Goal: Information Seeking & Learning: Understand process/instructions

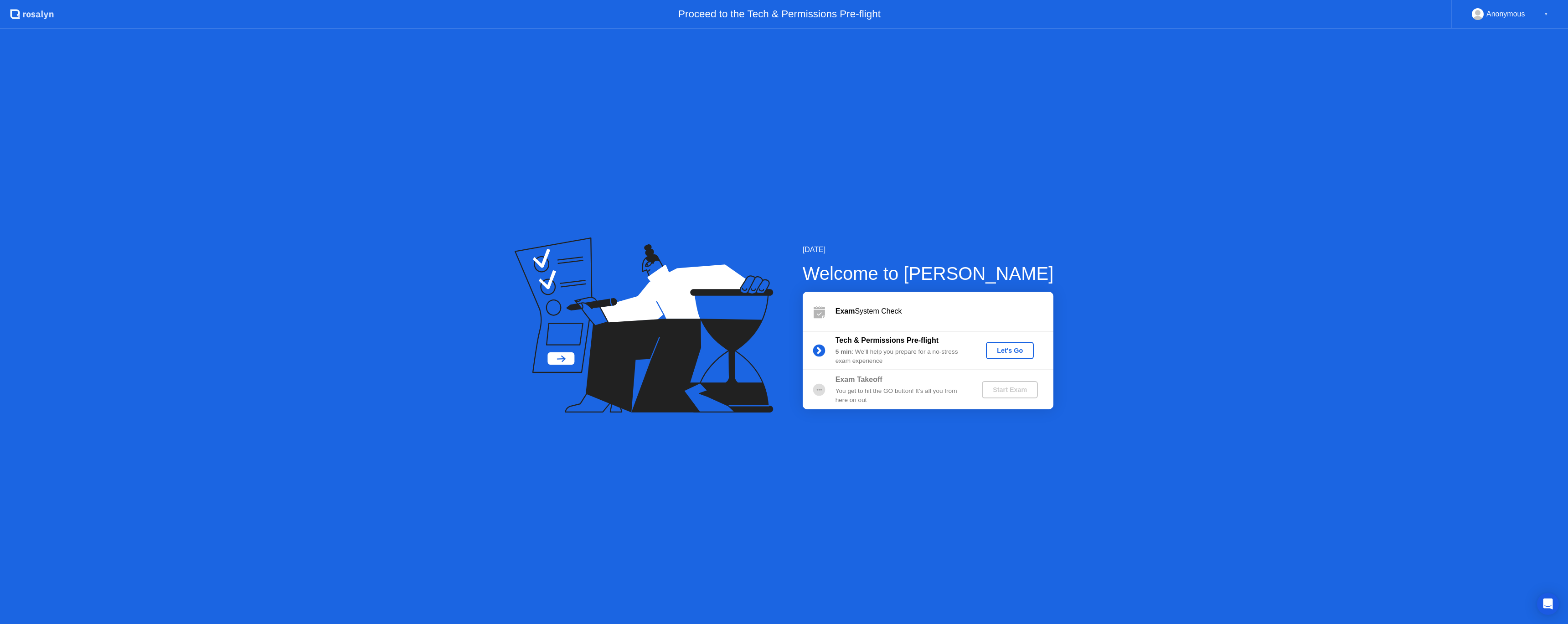
click at [1018, 352] on div "Let's Go" at bounding box center [1010, 351] width 41 height 7
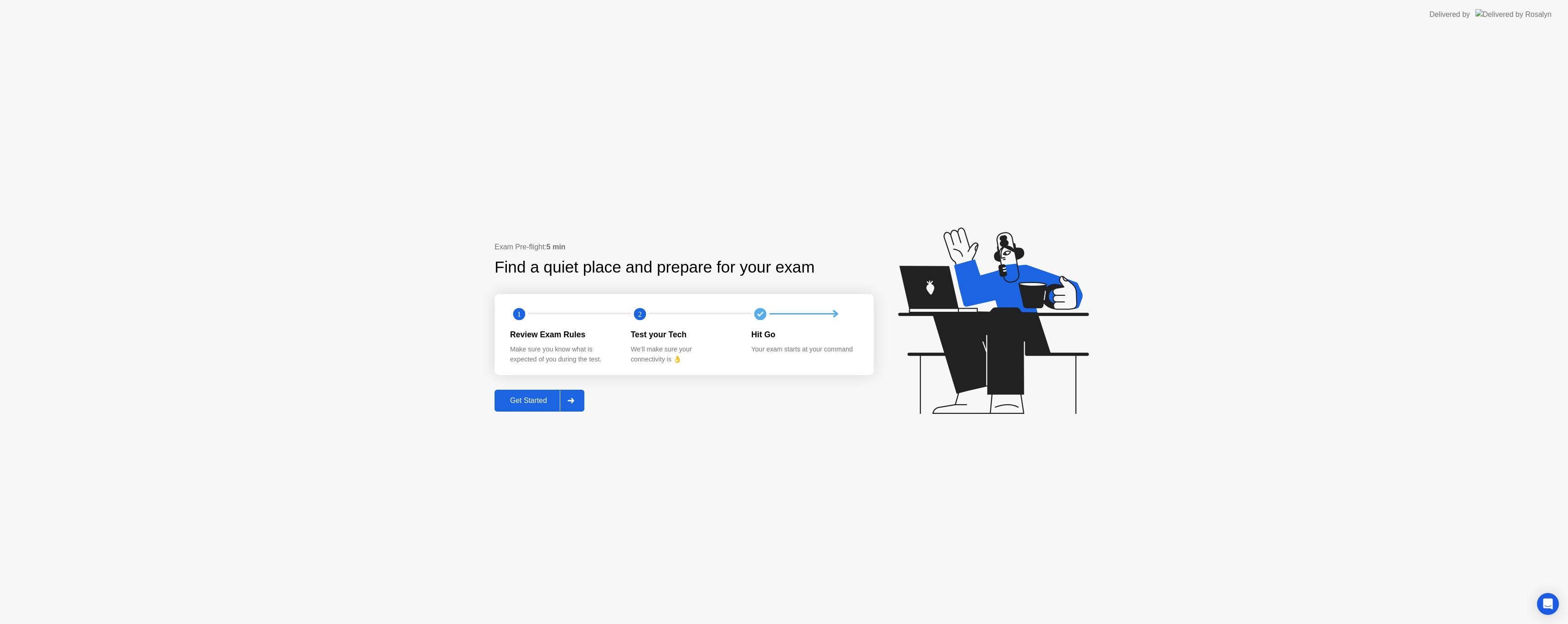
click at [544, 404] on div "Get Started" at bounding box center [528, 400] width 63 height 8
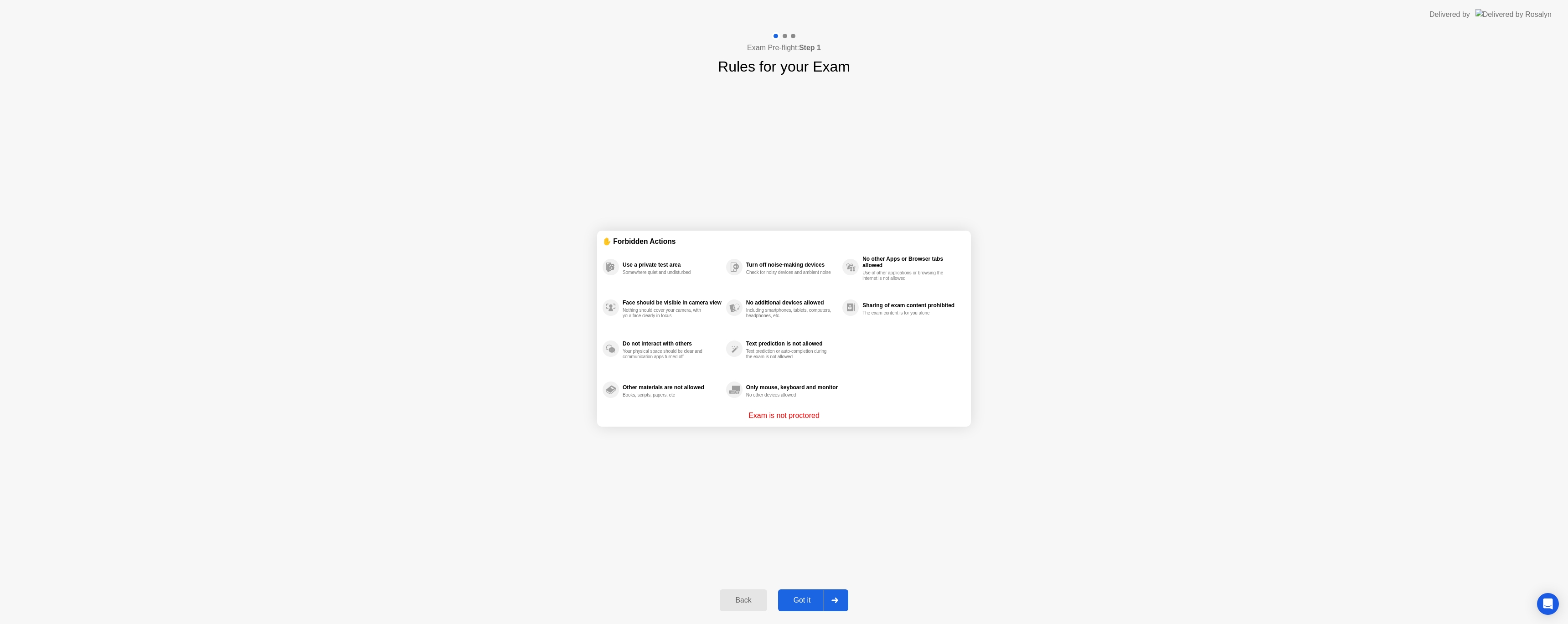
click at [880, 468] on div "✋ Forbidden Actions Use a private test area Somewhere quiet and undisturbed Fac…" at bounding box center [784, 328] width 374 height 502
click at [801, 597] on div "Got it" at bounding box center [802, 600] width 43 height 8
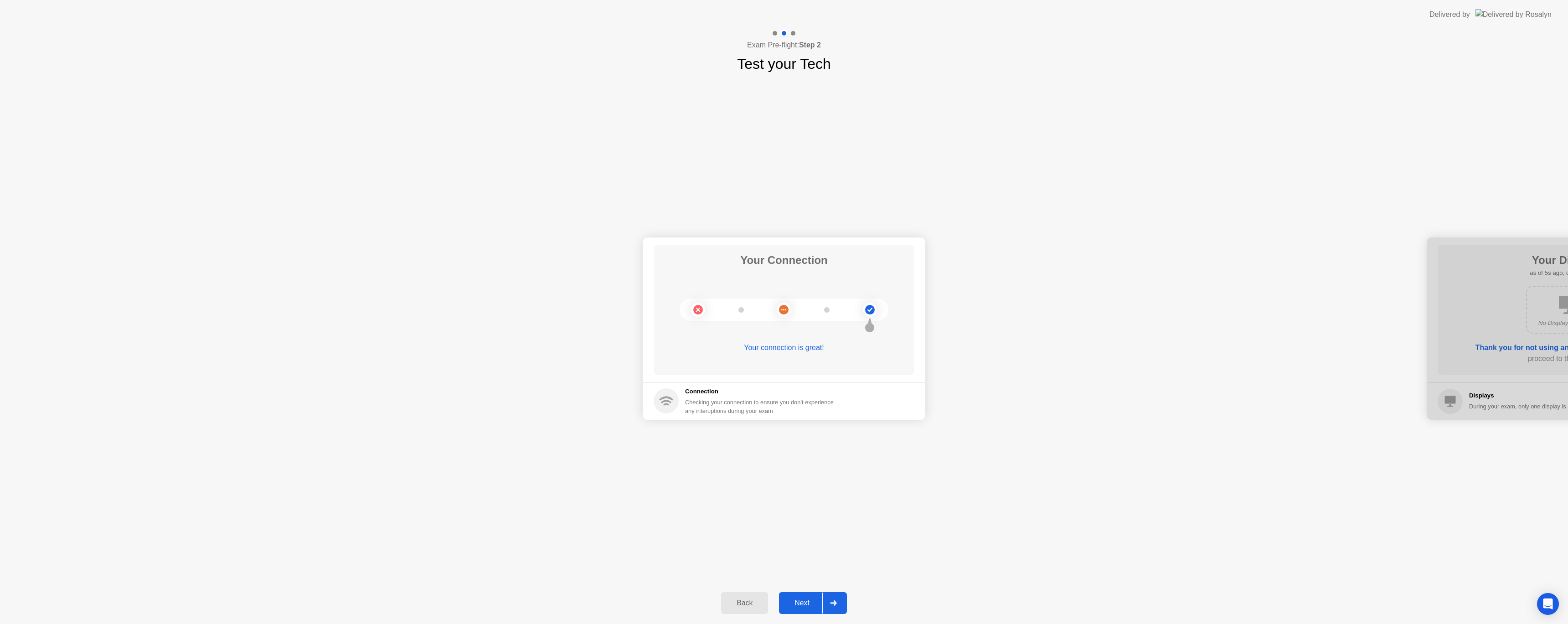
click at [802, 604] on div "Next" at bounding box center [802, 603] width 41 height 8
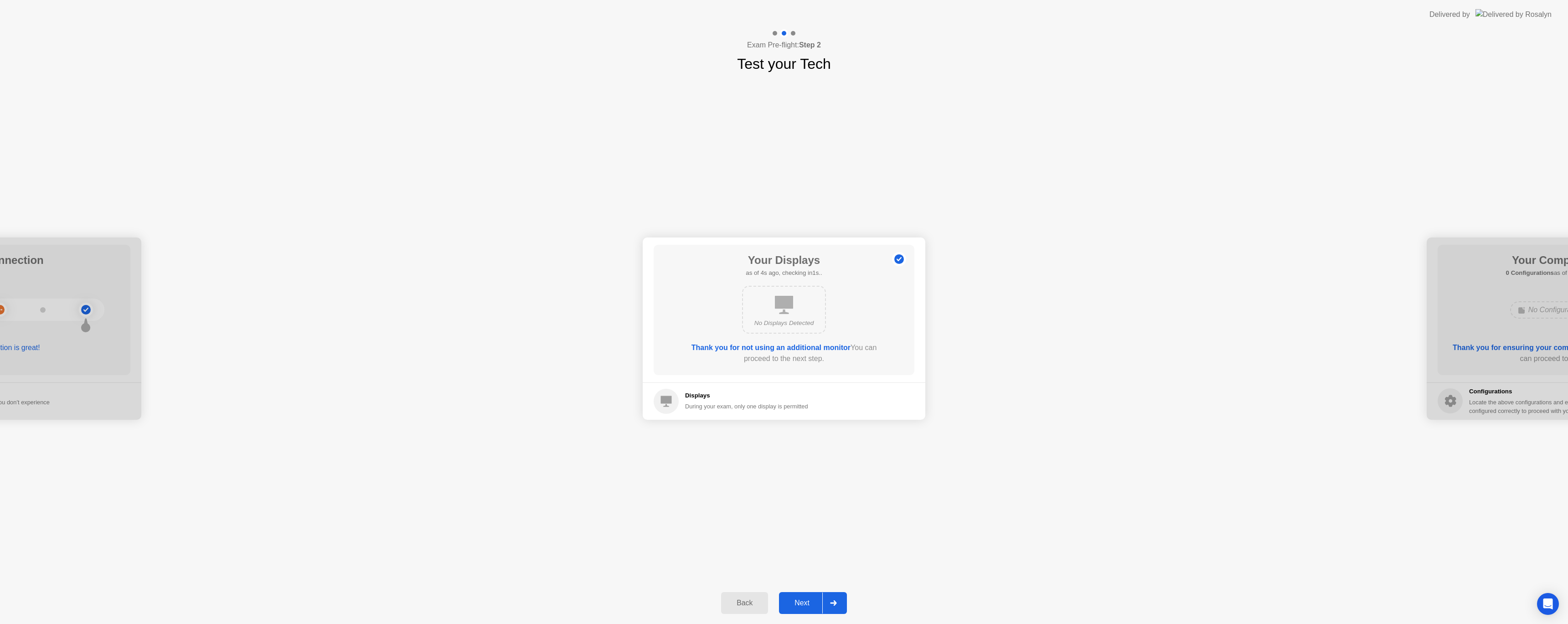
click at [800, 599] on div "Next" at bounding box center [802, 603] width 41 height 8
click at [810, 605] on div "Next" at bounding box center [802, 603] width 41 height 8
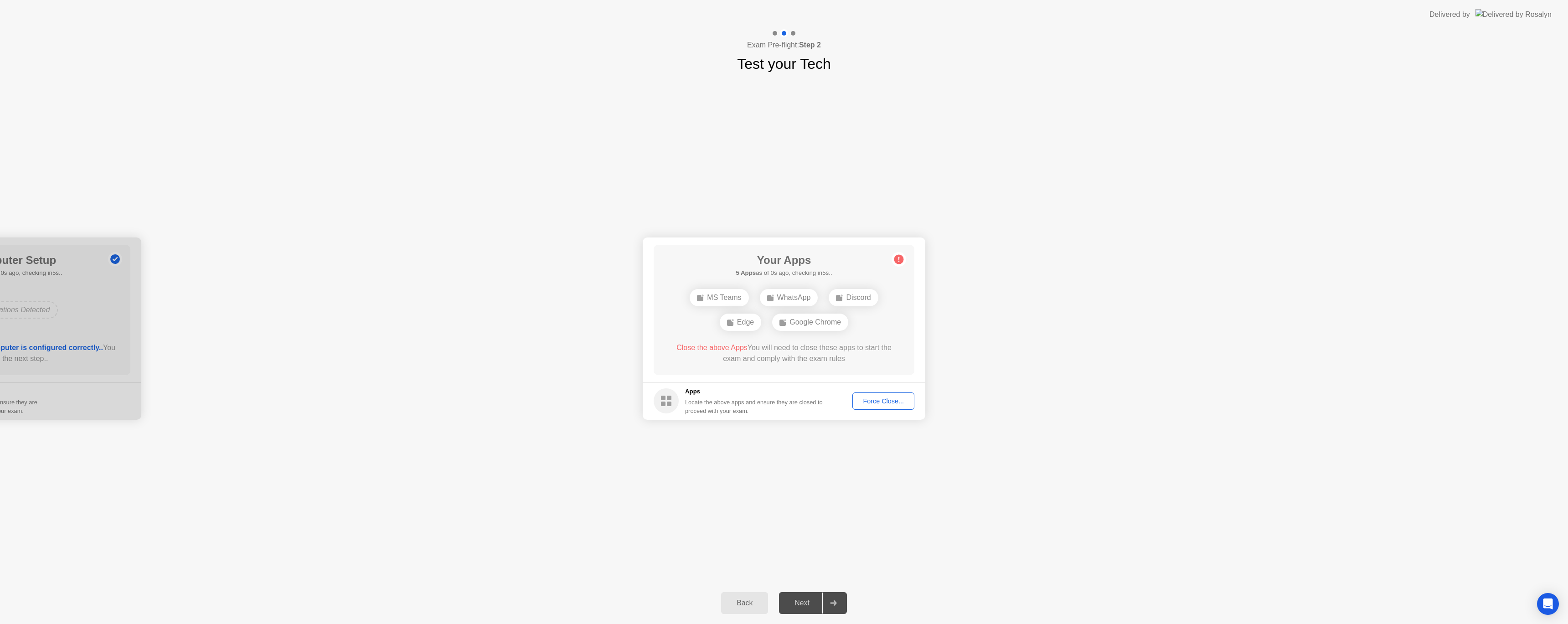
click at [666, 400] on circle at bounding box center [666, 401] width 25 height 25
